Goal: Use online tool/utility: Use online tool/utility

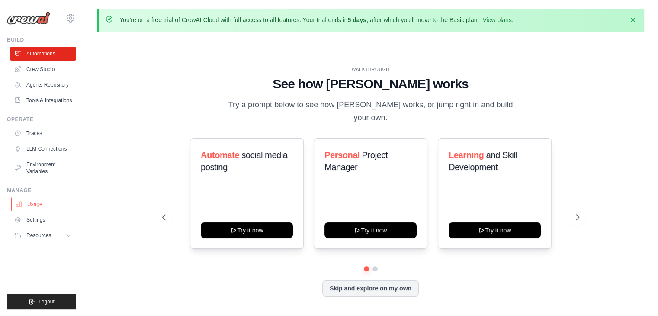
click at [40, 201] on link "Usage" at bounding box center [43, 204] width 65 height 14
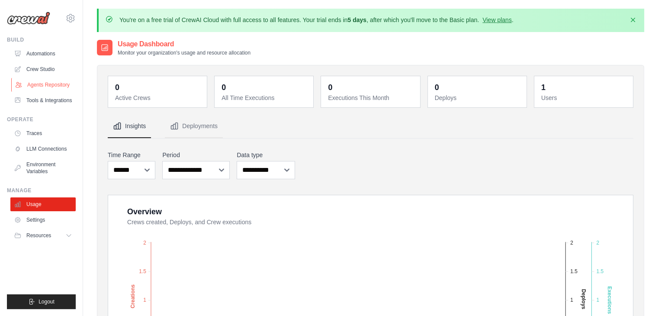
click at [60, 78] on link "Agents Repository" at bounding box center [43, 85] width 65 height 14
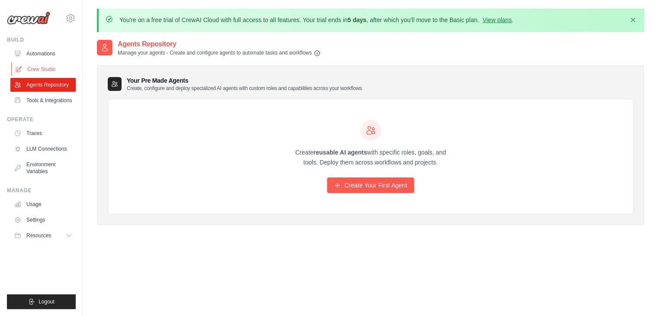
click at [41, 70] on link "Crew Studio" at bounding box center [43, 69] width 65 height 14
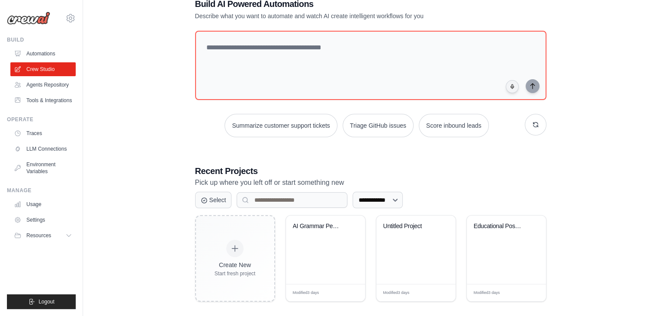
scroll to position [63, 0]
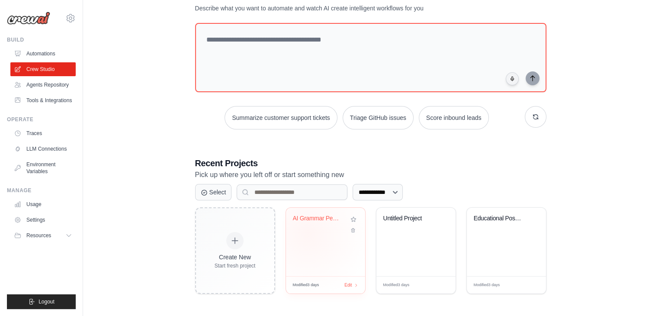
click at [307, 232] on div "AI Grammar Pedagogy Research - Comp..." at bounding box center [325, 224] width 65 height 20
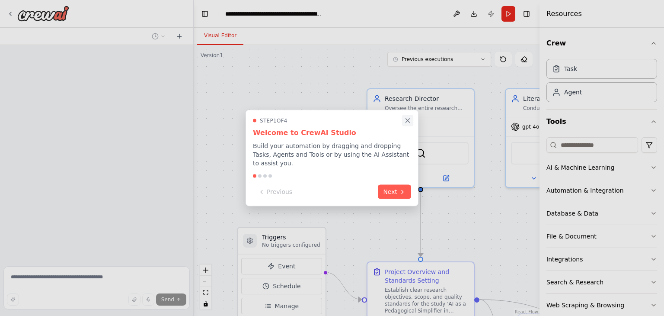
click at [408, 123] on icon "Close walkthrough" at bounding box center [408, 121] width 8 height 8
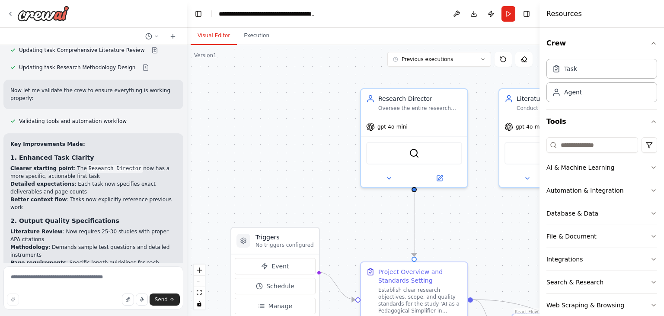
scroll to position [2271, 0]
drag, startPoint x: 191, startPoint y: 245, endPoint x: 188, endPoint y: 215, distance: 30.5
click at [188, 215] on div "*"You are now a research crew working under me on the project ‘AI as a Pedagogi…" at bounding box center [332, 158] width 664 height 316
click at [199, 296] on button "fit view" at bounding box center [199, 292] width 11 height 11
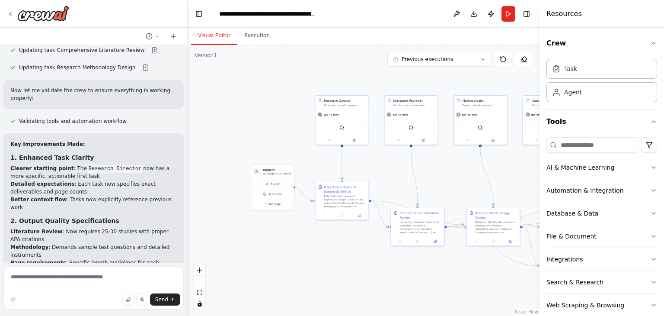
drag, startPoint x: 484, startPoint y: 278, endPoint x: 637, endPoint y: 288, distance: 153.8
click at [637, 288] on div "*"You are now a research crew working under me on the project ‘AI as a Pedagogi…" at bounding box center [332, 158] width 664 height 316
click at [184, 250] on div at bounding box center [185, 158] width 3 height 316
click at [255, 41] on button "Execution" at bounding box center [256, 36] width 39 height 18
click at [222, 40] on button "Visual Editor" at bounding box center [214, 36] width 46 height 18
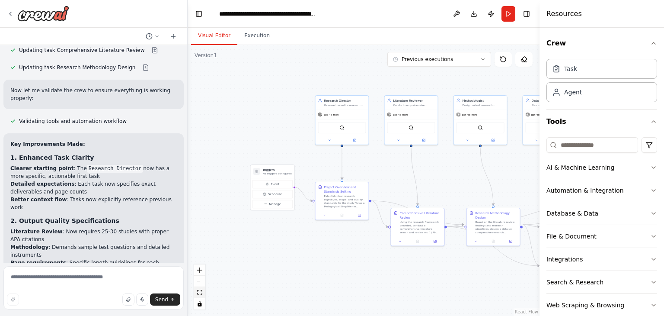
click at [200, 294] on icon "fit view" at bounding box center [199, 292] width 5 height 5
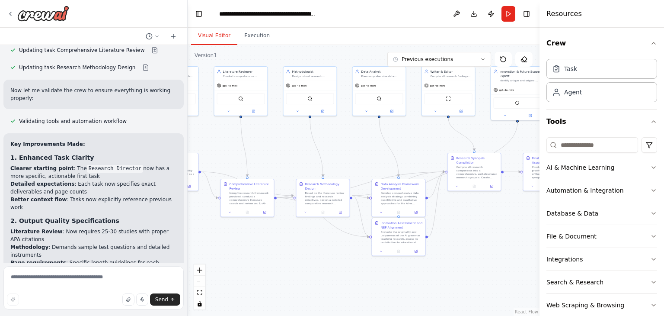
drag, startPoint x: 355, startPoint y: 282, endPoint x: 338, endPoint y: 263, distance: 26.0
click at [338, 263] on div ".deletable-edge-delete-btn { width: 20px; height: 20px; border: 0px solid #ffff…" at bounding box center [364, 180] width 352 height 271
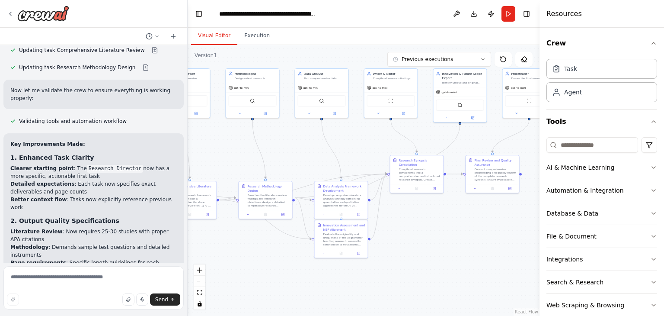
drag, startPoint x: 331, startPoint y: 261, endPoint x: 274, endPoint y: 263, distance: 56.7
click at [274, 263] on div ".deletable-edge-delete-btn { width: 20px; height: 20px; border: 0px solid #ffff…" at bounding box center [364, 180] width 352 height 271
click at [593, 95] on div "Agent" at bounding box center [602, 92] width 111 height 20
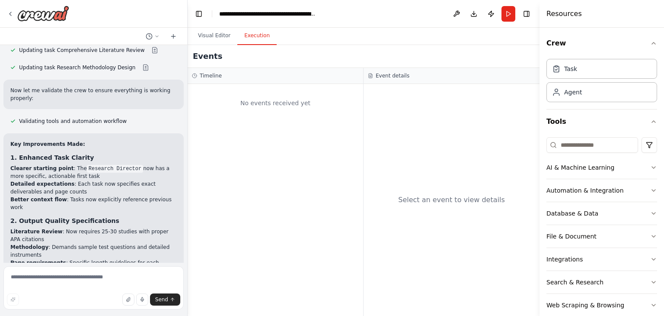
click at [249, 39] on button "Execution" at bounding box center [256, 36] width 39 height 18
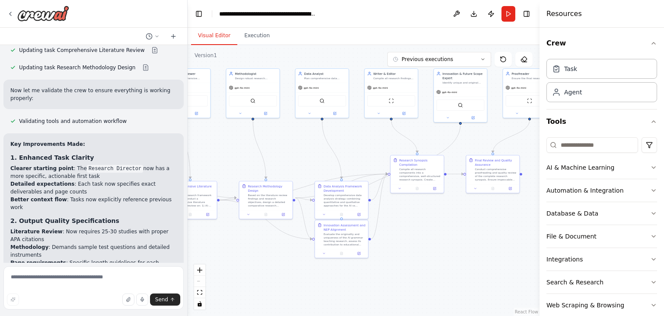
click at [227, 36] on button "Visual Editor" at bounding box center [214, 36] width 46 height 18
click at [472, 12] on button "Download" at bounding box center [474, 14] width 14 height 16
